Goal: Find specific fact: Find specific page/section

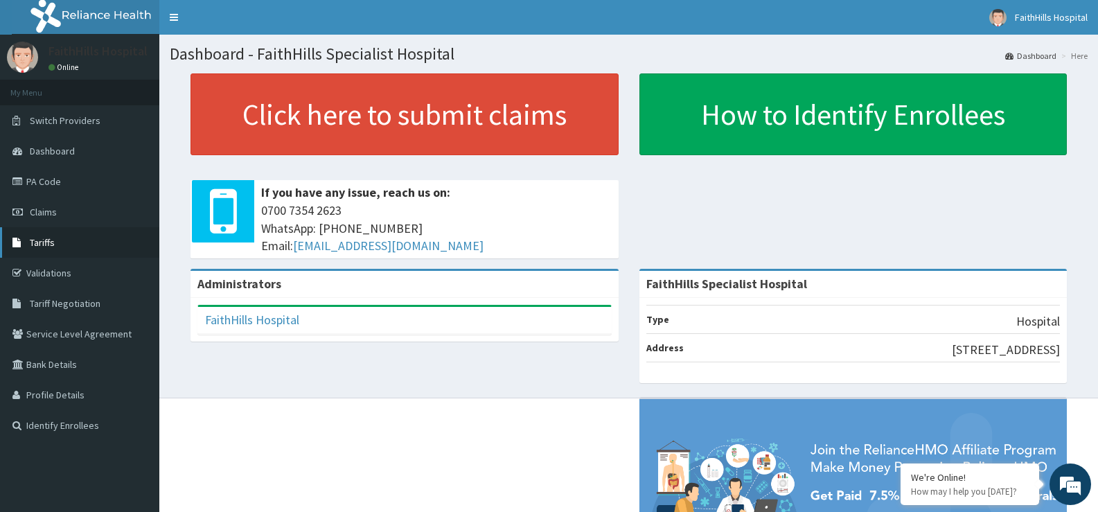
click at [46, 234] on link "Tariffs" at bounding box center [79, 242] width 159 height 30
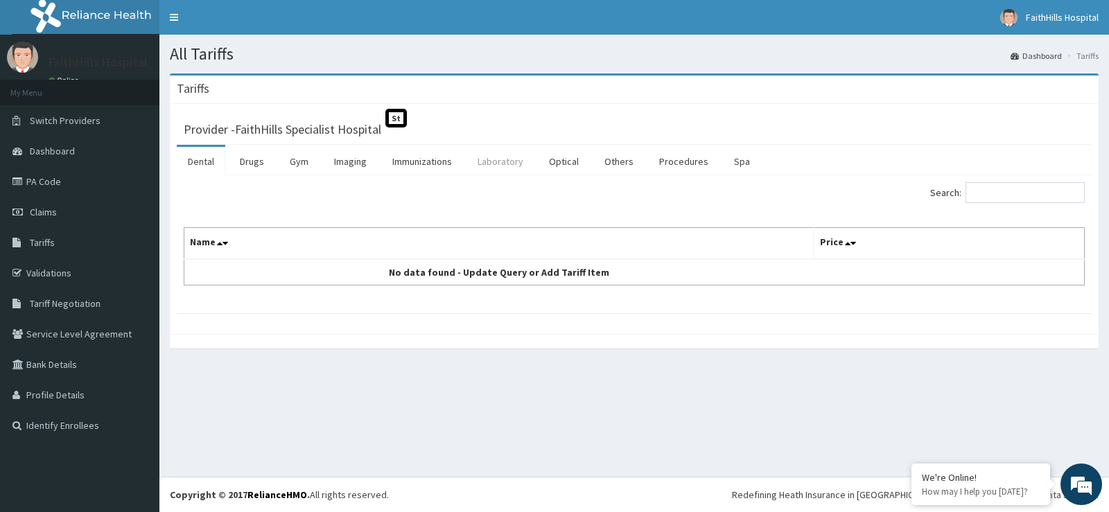
click at [518, 161] on link "Laboratory" at bounding box center [500, 161] width 68 height 29
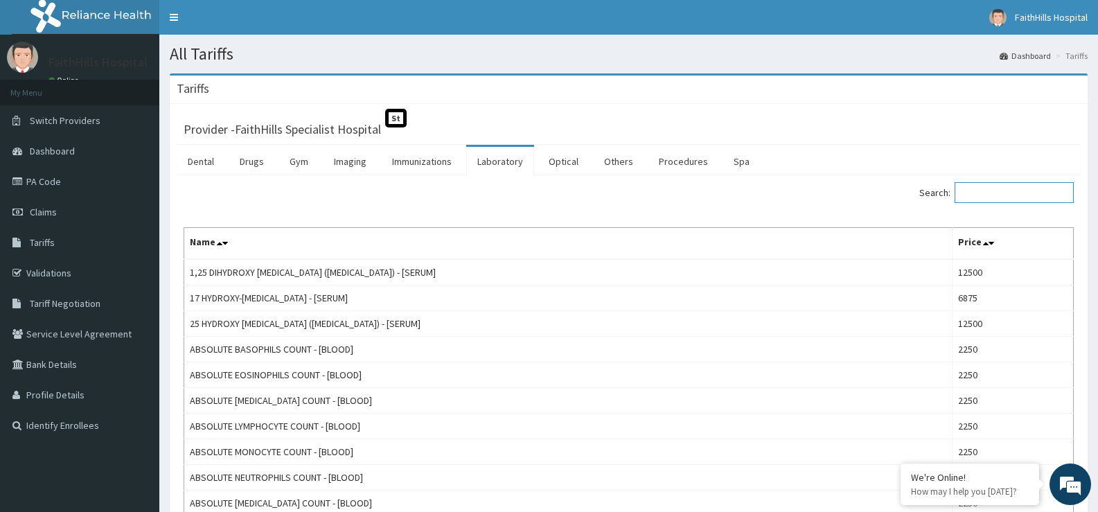
click at [995, 190] on input "Search:" at bounding box center [1014, 192] width 119 height 21
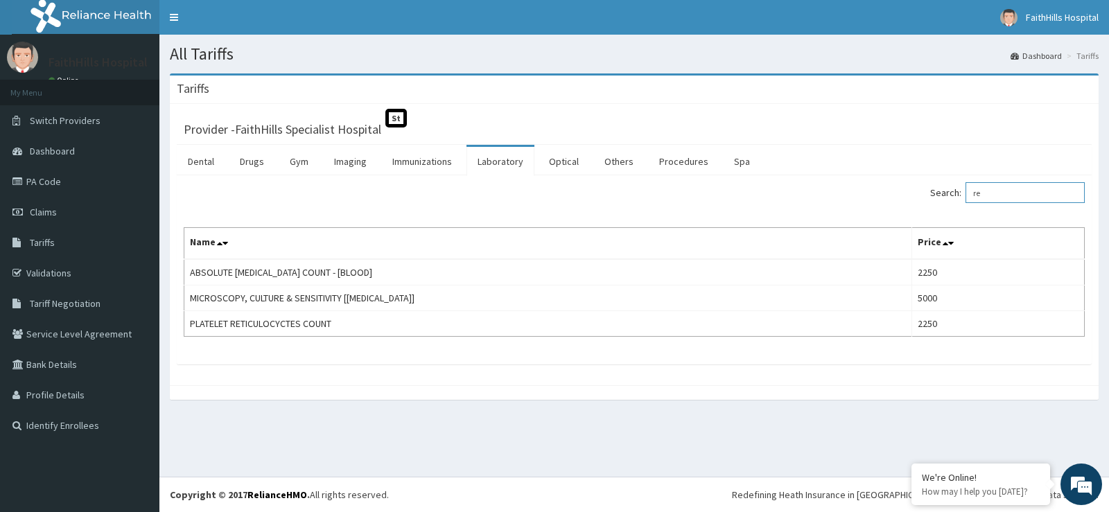
type input "r"
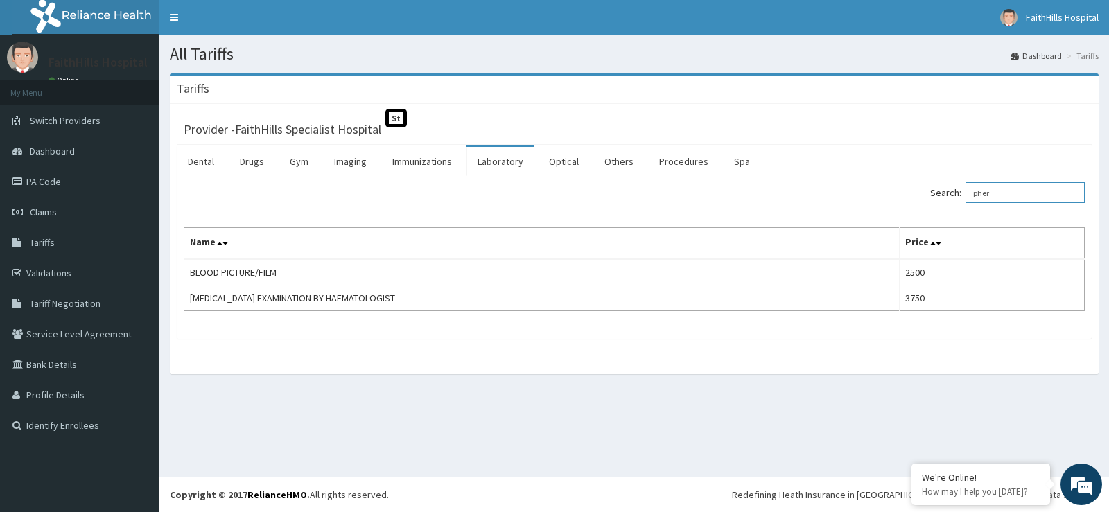
type input "pher"
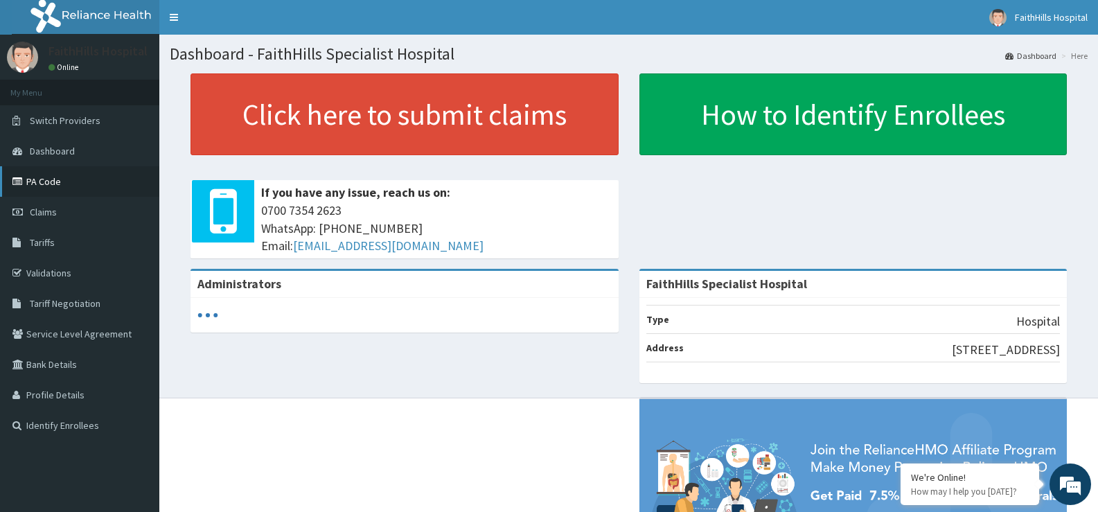
click at [59, 172] on link "PA Code" at bounding box center [79, 181] width 159 height 30
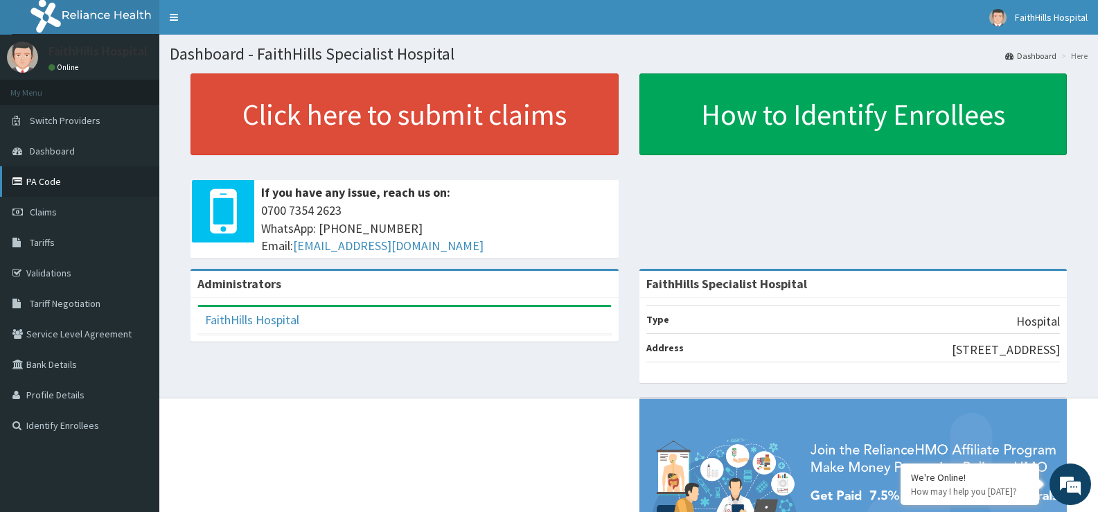
click at [60, 186] on link "PA Code" at bounding box center [79, 181] width 159 height 30
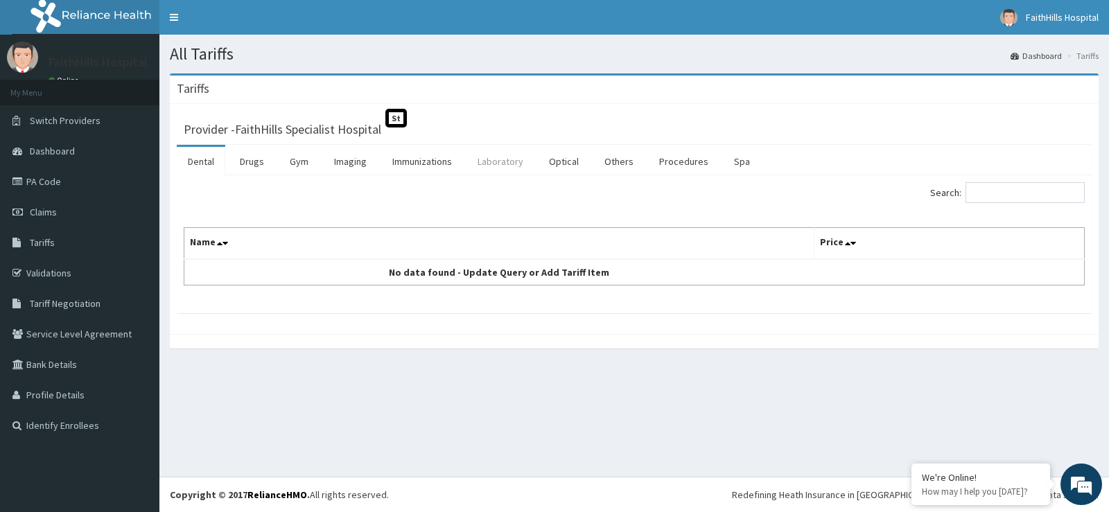
click at [504, 162] on link "Laboratory" at bounding box center [500, 161] width 68 height 29
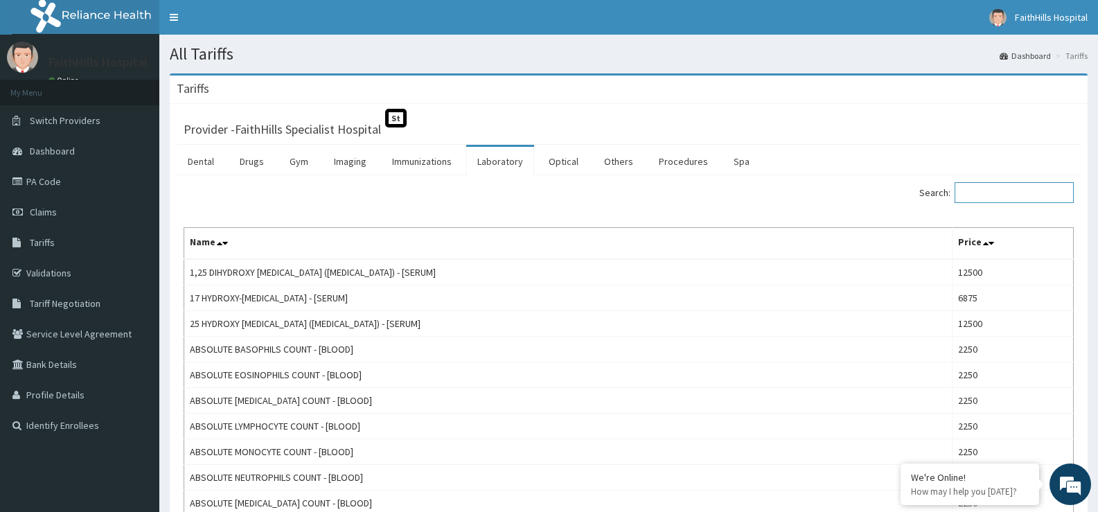
click at [1045, 191] on input "Search:" at bounding box center [1014, 192] width 119 height 21
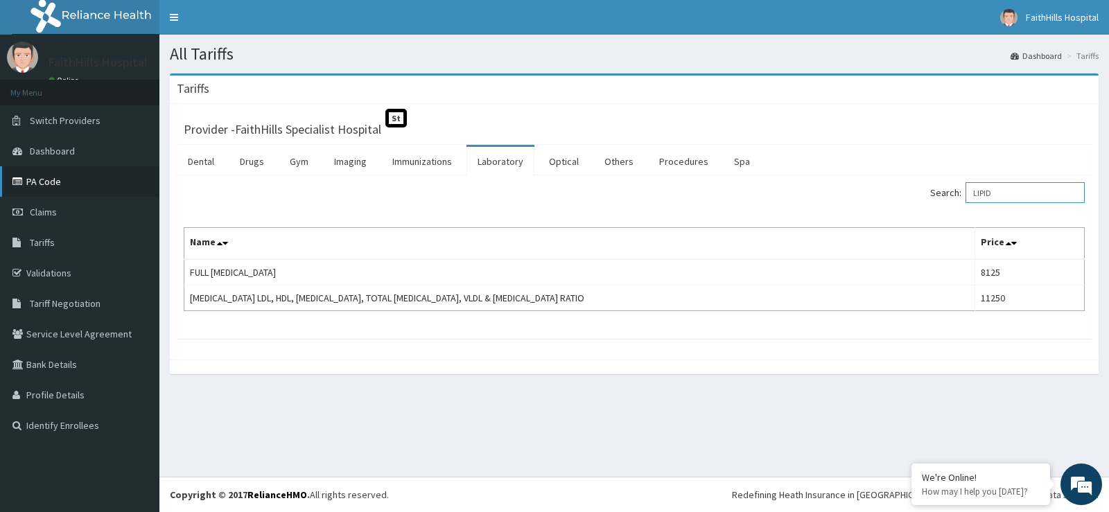
type input "LIPID"
click at [51, 179] on link "PA Code" at bounding box center [79, 181] width 159 height 30
